Goal: Task Accomplishment & Management: Use online tool/utility

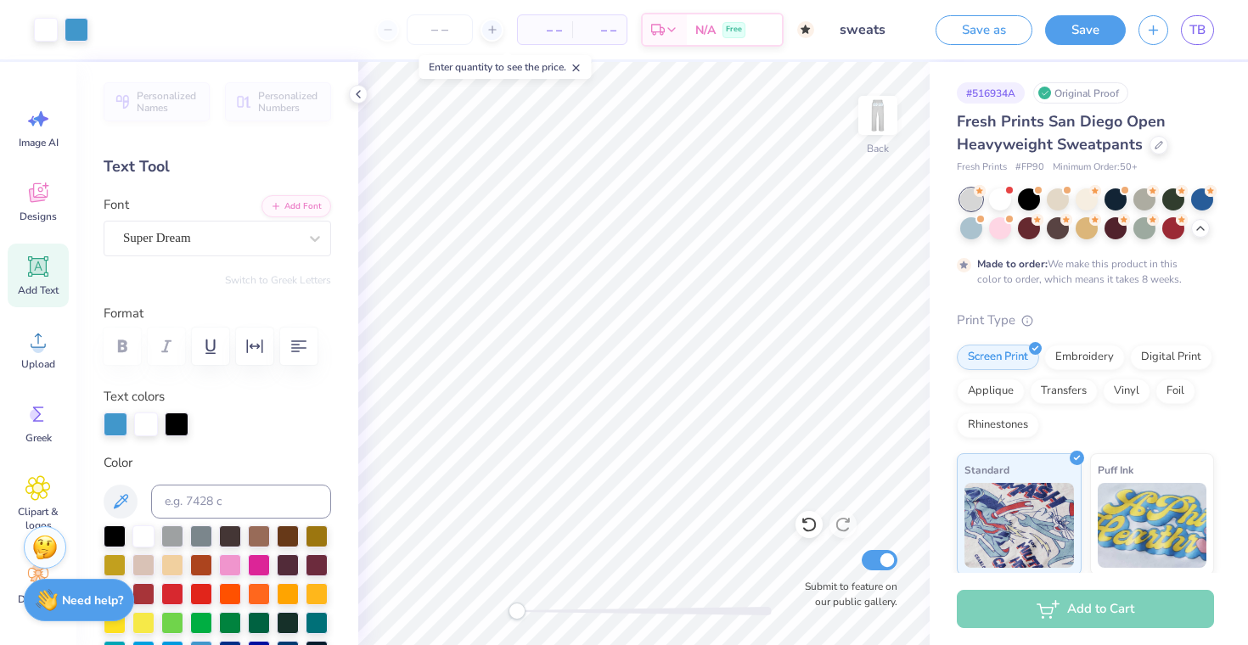
scroll to position [288, 0]
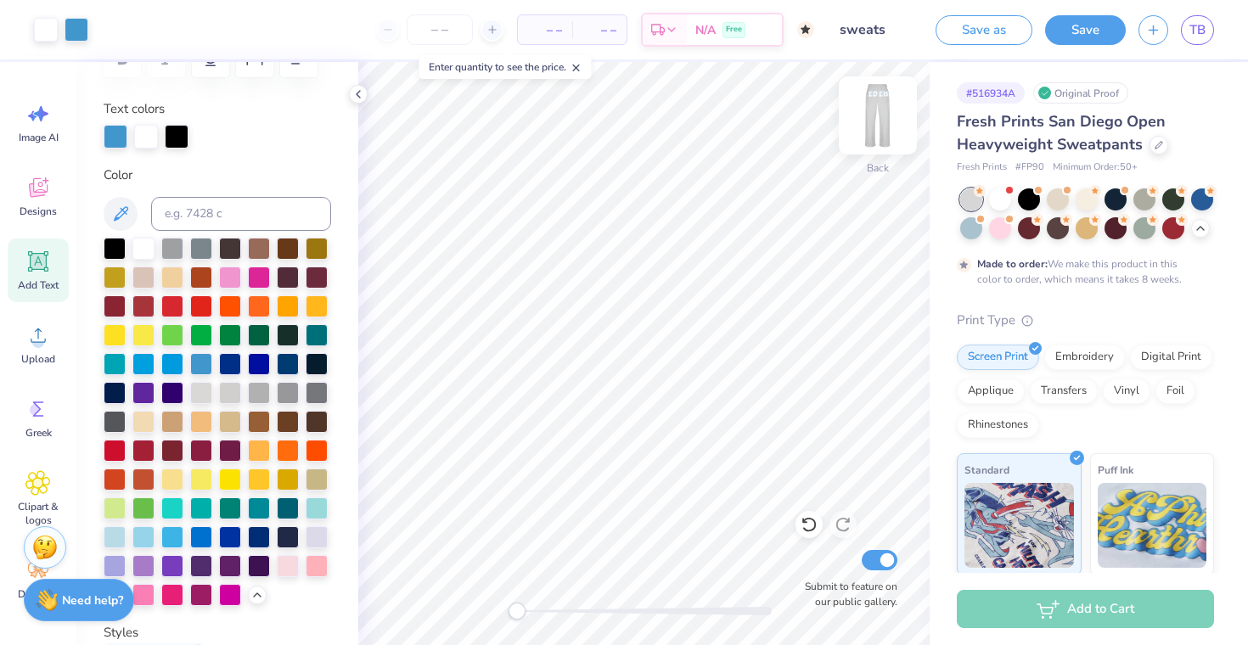
click at [870, 117] on img at bounding box center [878, 115] width 68 height 68
click at [870, 118] on img at bounding box center [878, 115] width 68 height 68
click at [365, 99] on div at bounding box center [358, 94] width 19 height 19
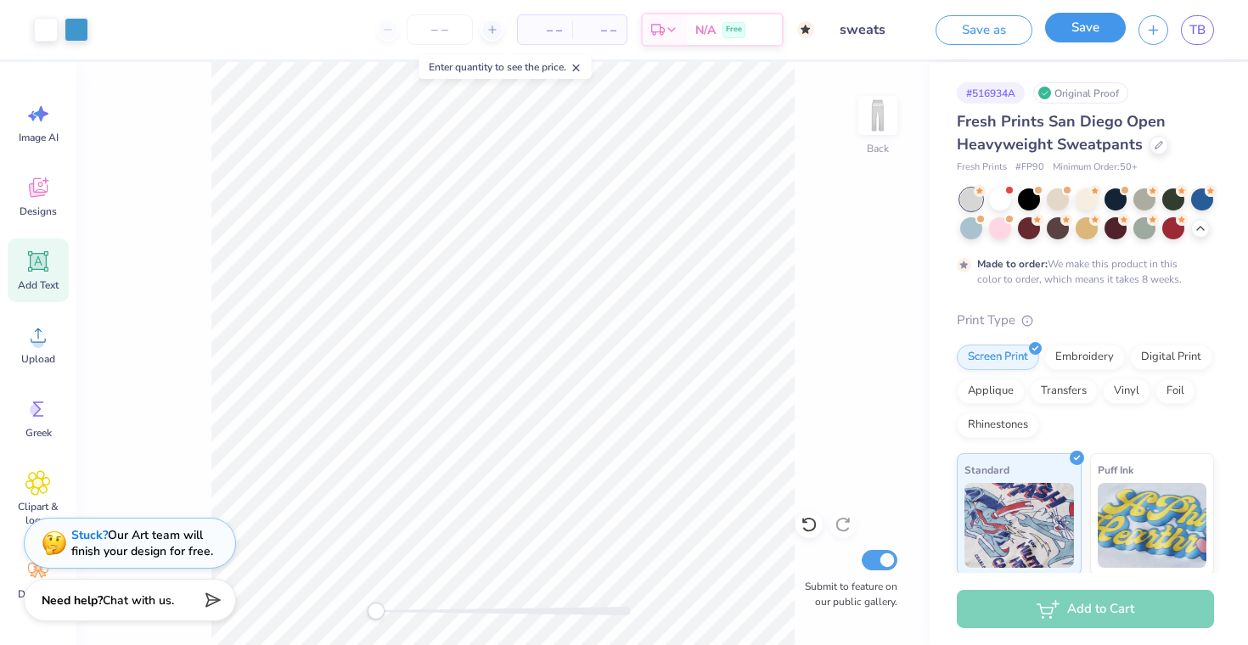
click at [1064, 31] on button "Save" at bounding box center [1085, 28] width 81 height 30
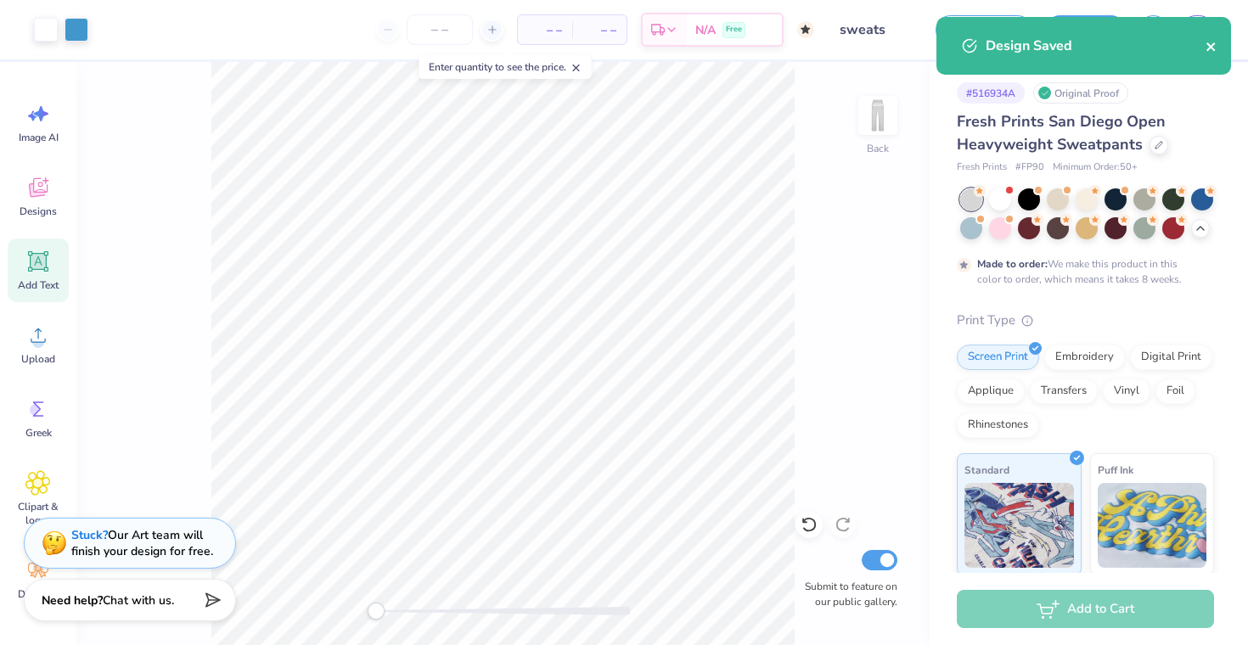
click at [1209, 49] on icon "close" at bounding box center [1211, 47] width 12 height 14
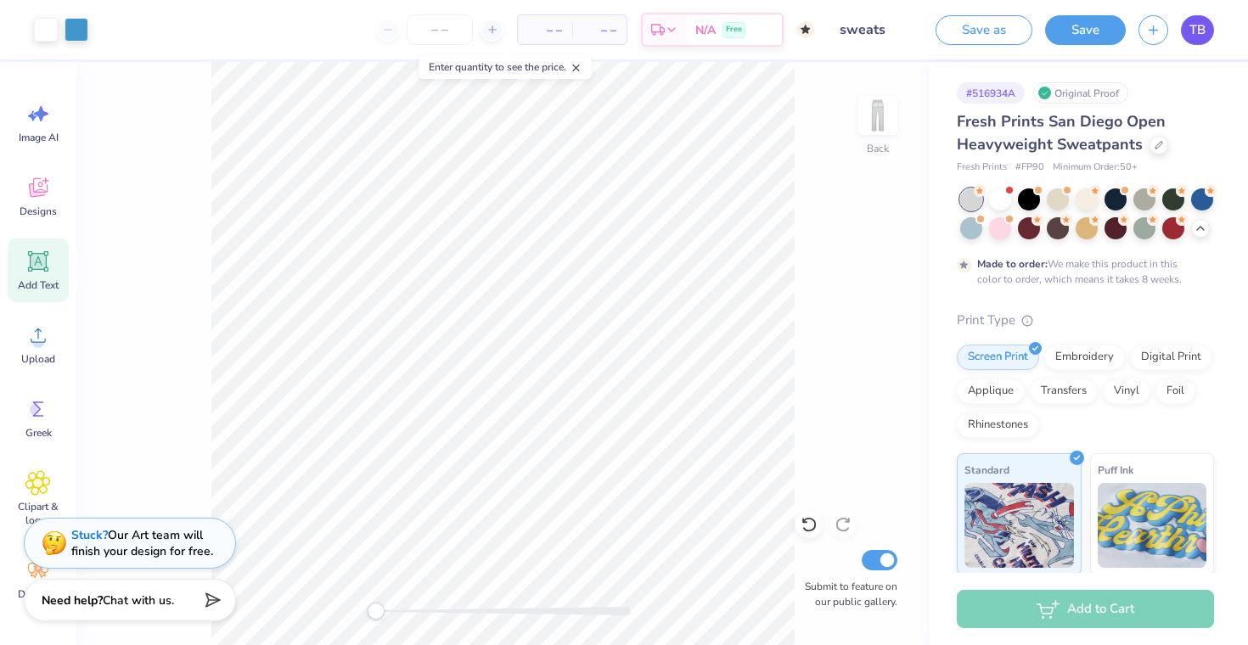
click at [1197, 17] on link "TB" at bounding box center [1197, 30] width 33 height 30
type textarea "x"
